Goal: Find specific page/section: Find specific page/section

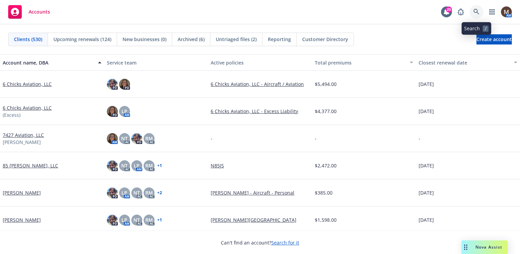
click at [475, 8] on link at bounding box center [476, 12] width 14 height 14
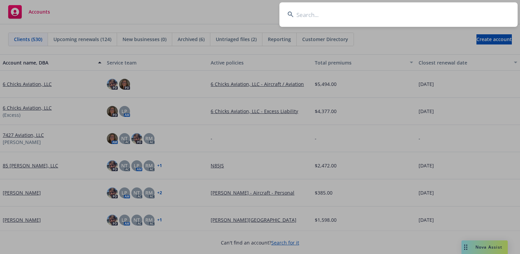
click at [307, 13] on input at bounding box center [398, 14] width 238 height 24
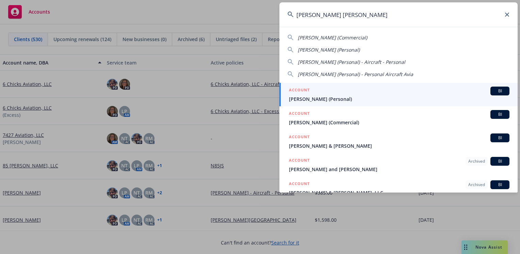
type input "[PERSON_NAME] [PERSON_NAME]"
drag, startPoint x: 311, startPoint y: 99, endPoint x: 290, endPoint y: 101, distance: 21.2
click at [311, 99] on span "[PERSON_NAME] (Personal)" at bounding box center [399, 99] width 220 height 7
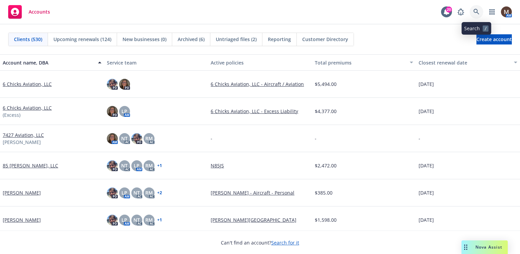
click at [475, 9] on icon at bounding box center [476, 12] width 6 height 6
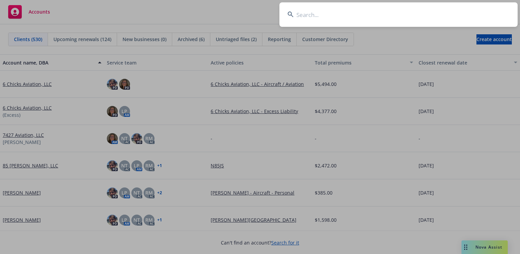
click at [301, 14] on input at bounding box center [398, 14] width 238 height 24
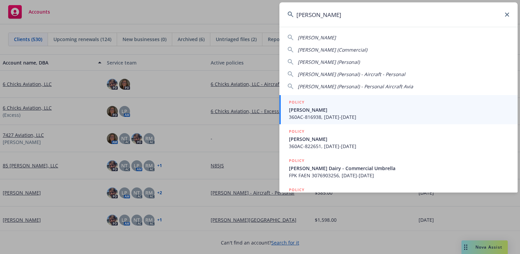
type input "[PERSON_NAME]"
click at [302, 110] on span "[PERSON_NAME]" at bounding box center [399, 109] width 220 height 7
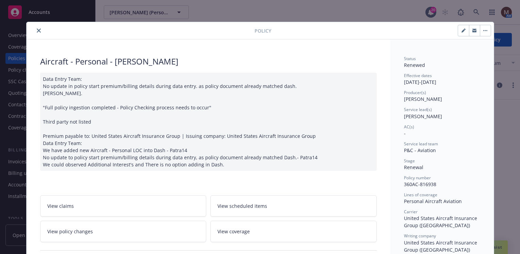
click at [37, 29] on icon "close" at bounding box center [39, 31] width 4 height 4
